Goal: Navigation & Orientation: Find specific page/section

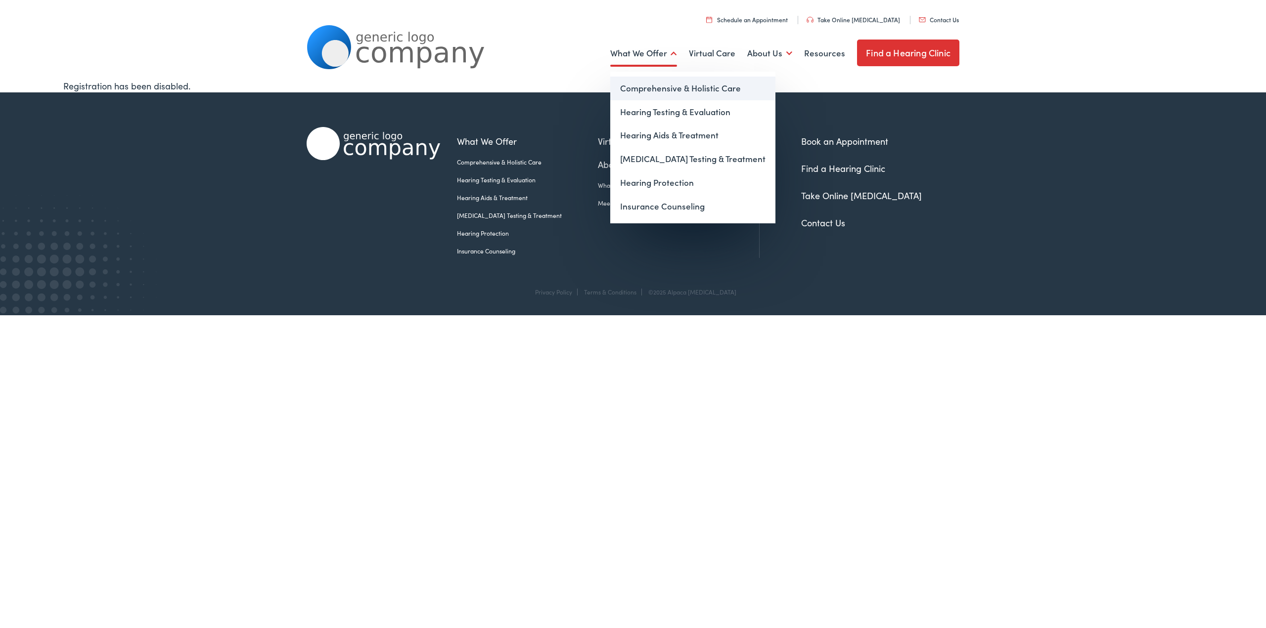
click at [646, 86] on link "Comprehensive & Holistic Care" at bounding box center [692, 89] width 165 height 24
click at [659, 112] on link "Hearing Testing & Evaluation" at bounding box center [692, 112] width 165 height 24
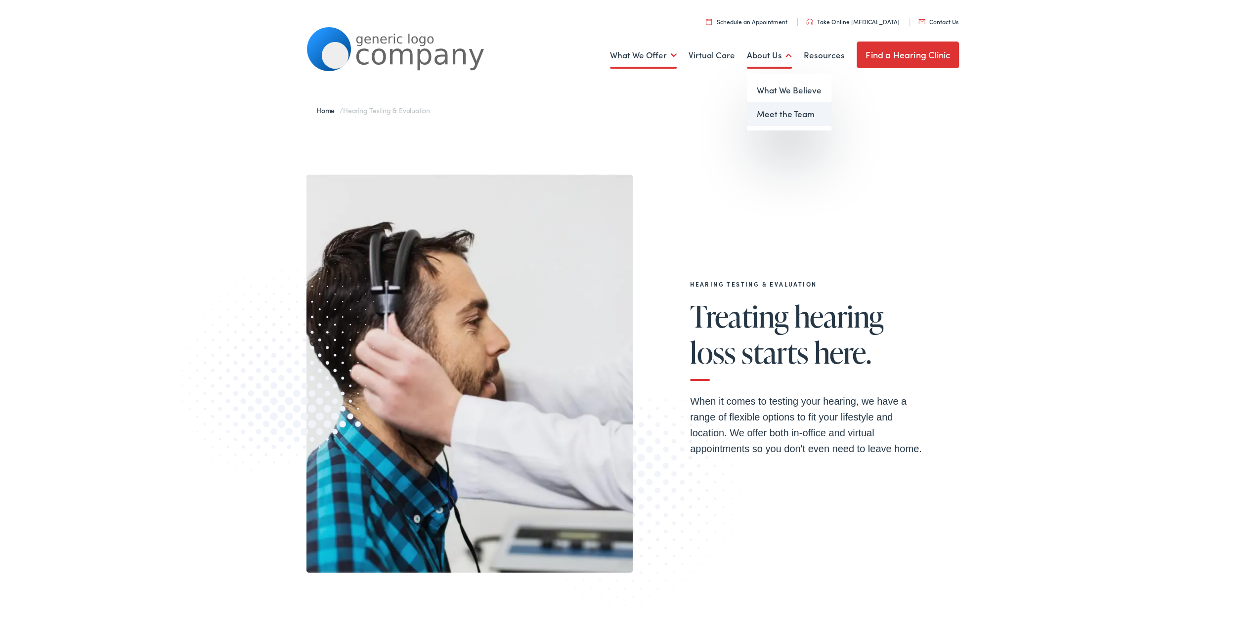
click at [773, 110] on link "Meet the Team" at bounding box center [789, 112] width 85 height 24
